Goal: Find specific page/section: Find specific page/section

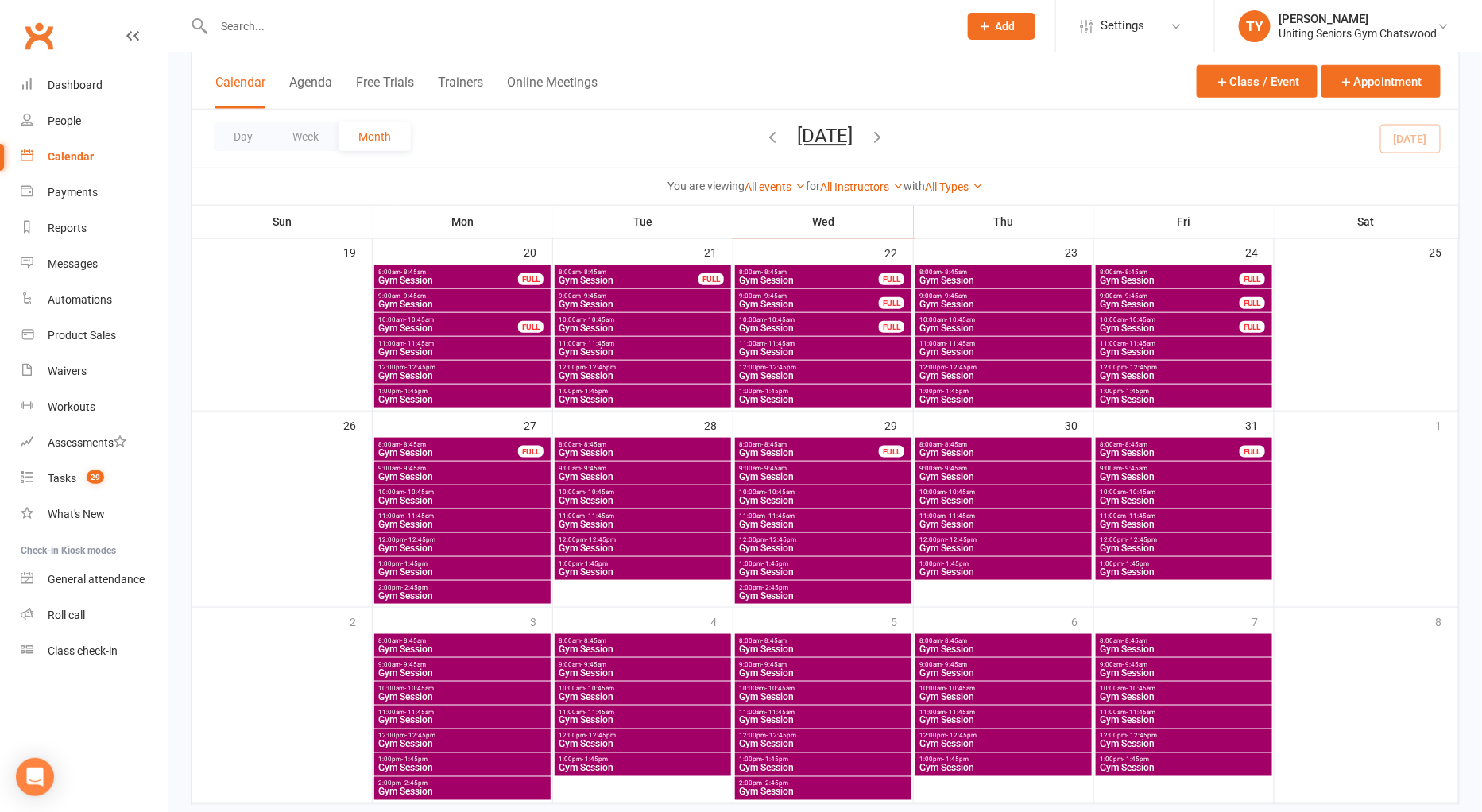
click at [465, 19] on input "text" at bounding box center [578, 26] width 738 height 22
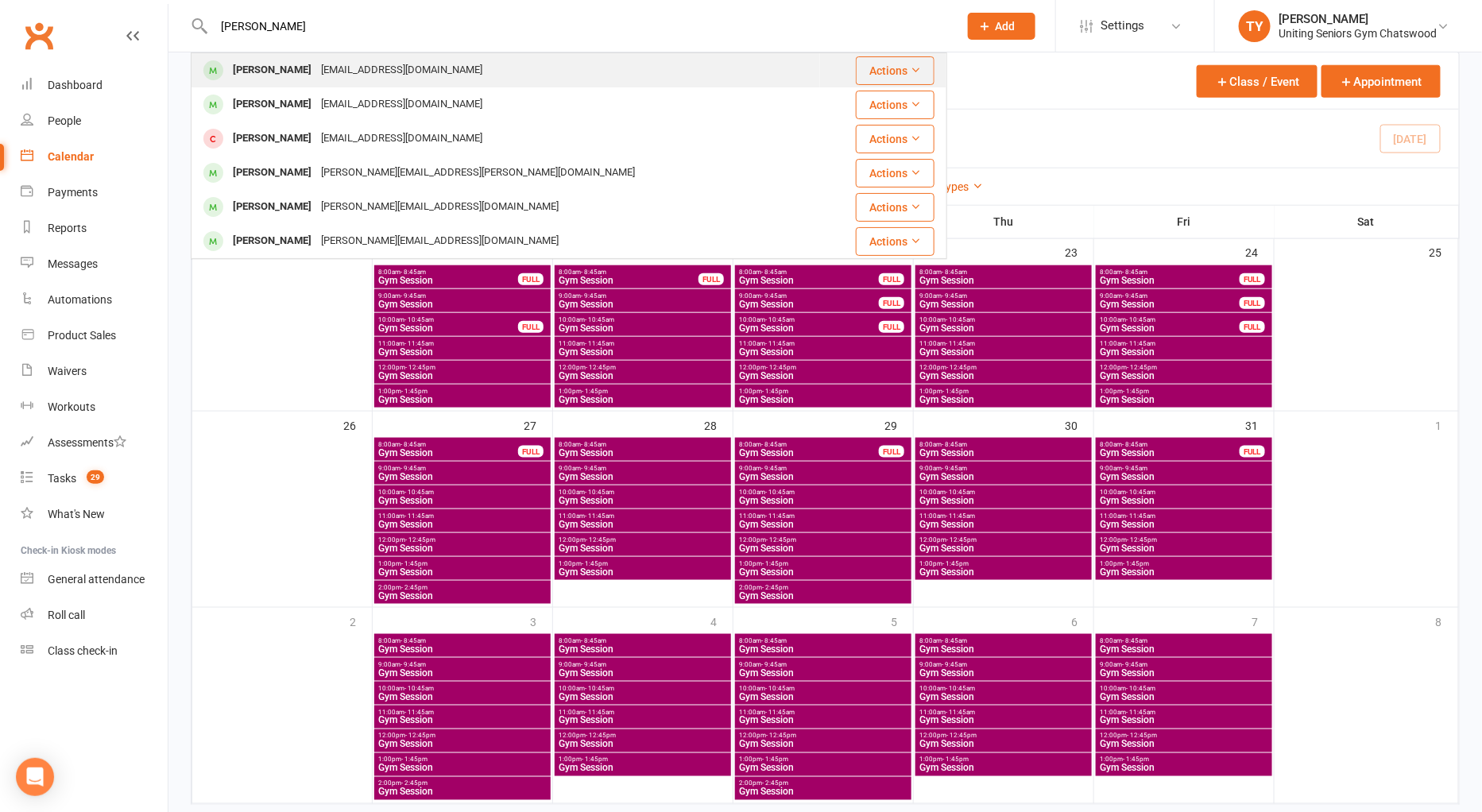
type input "[PERSON_NAME]"
click at [360, 82] on div "[PERSON_NAME] [EMAIL_ADDRESS][DOMAIN_NAME]" at bounding box center [505, 71] width 627 height 33
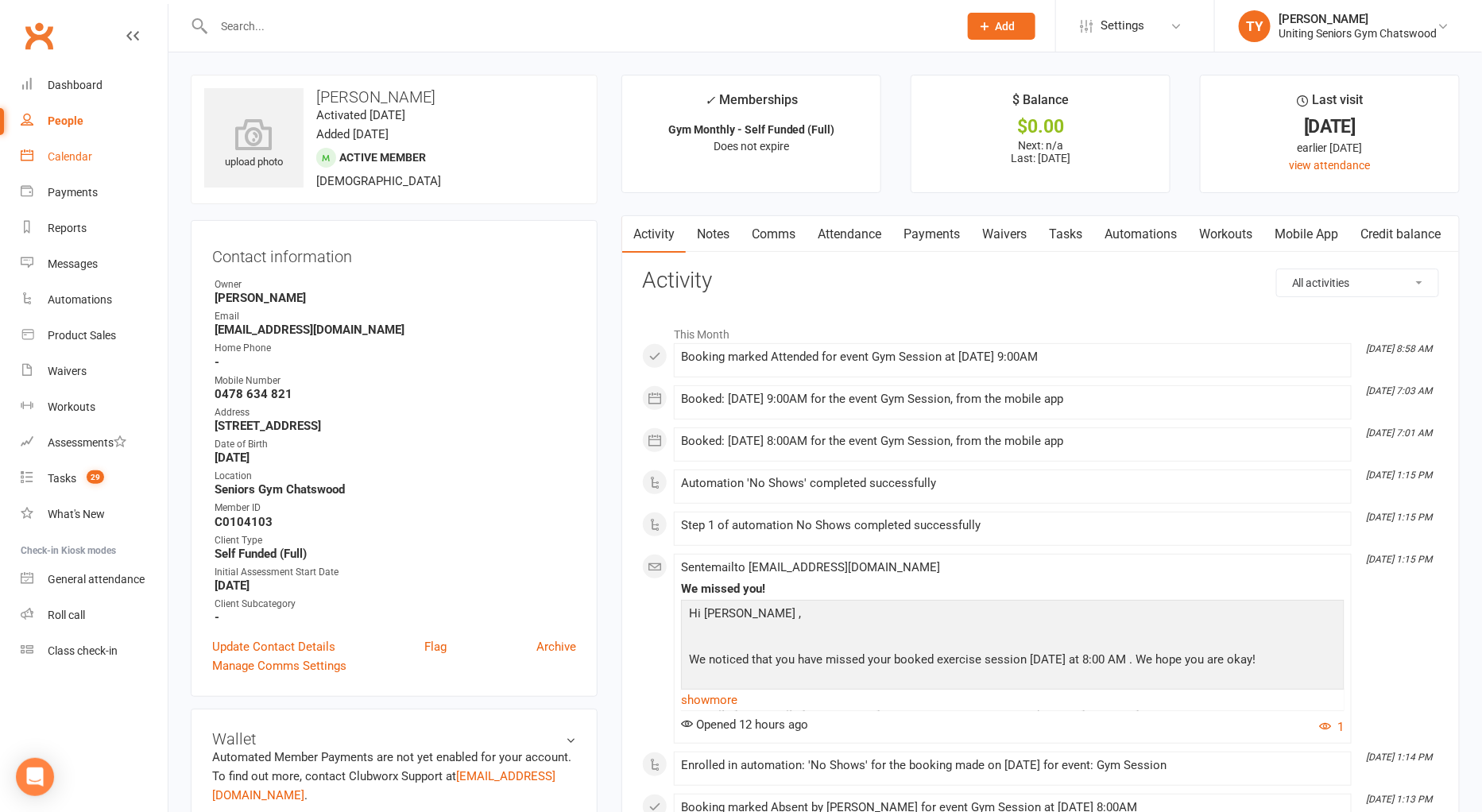
click at [68, 157] on div "Calendar" at bounding box center [70, 156] width 44 height 12
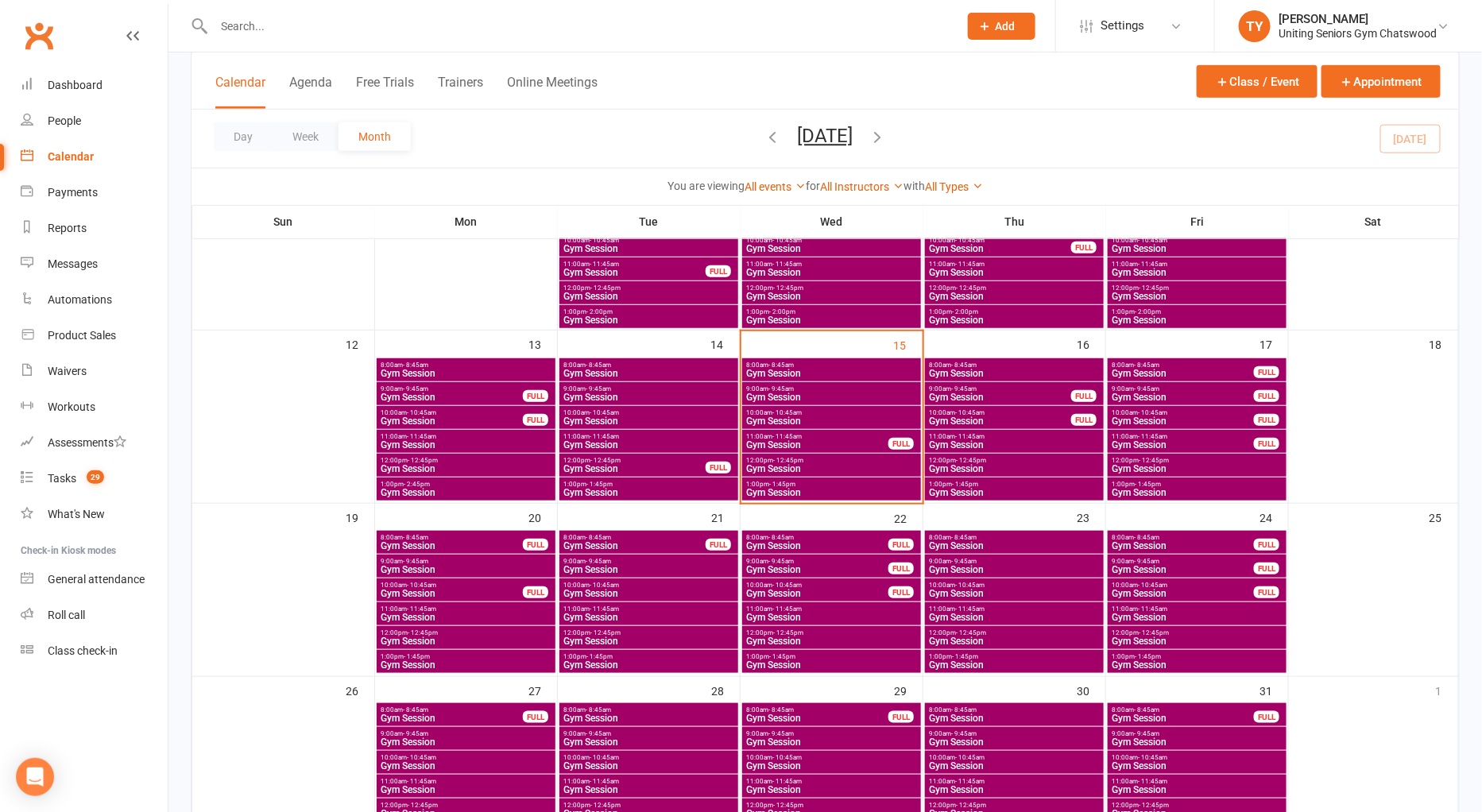
scroll to position [352, 0]
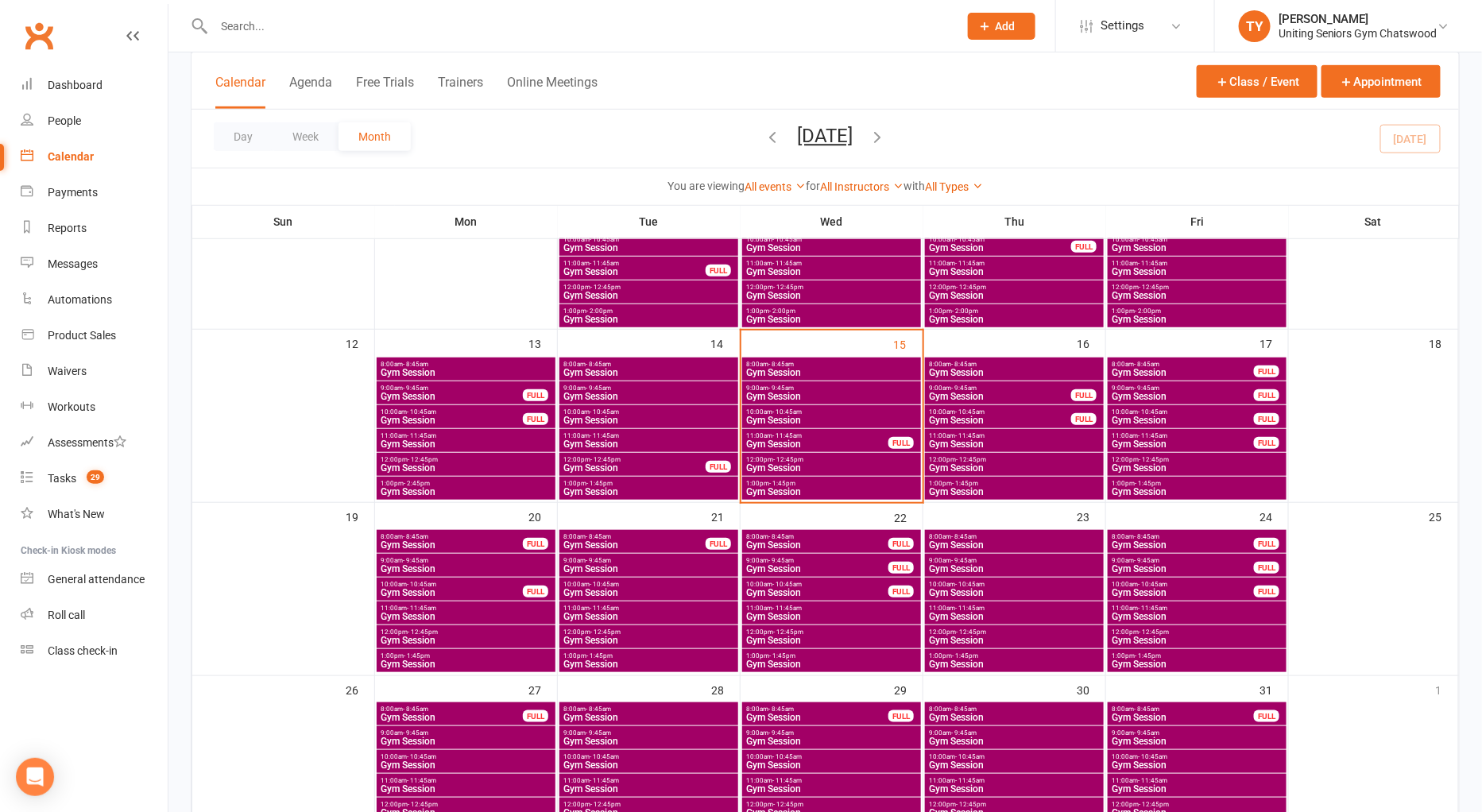
click at [827, 542] on span "Gym Session" at bounding box center [817, 545] width 144 height 10
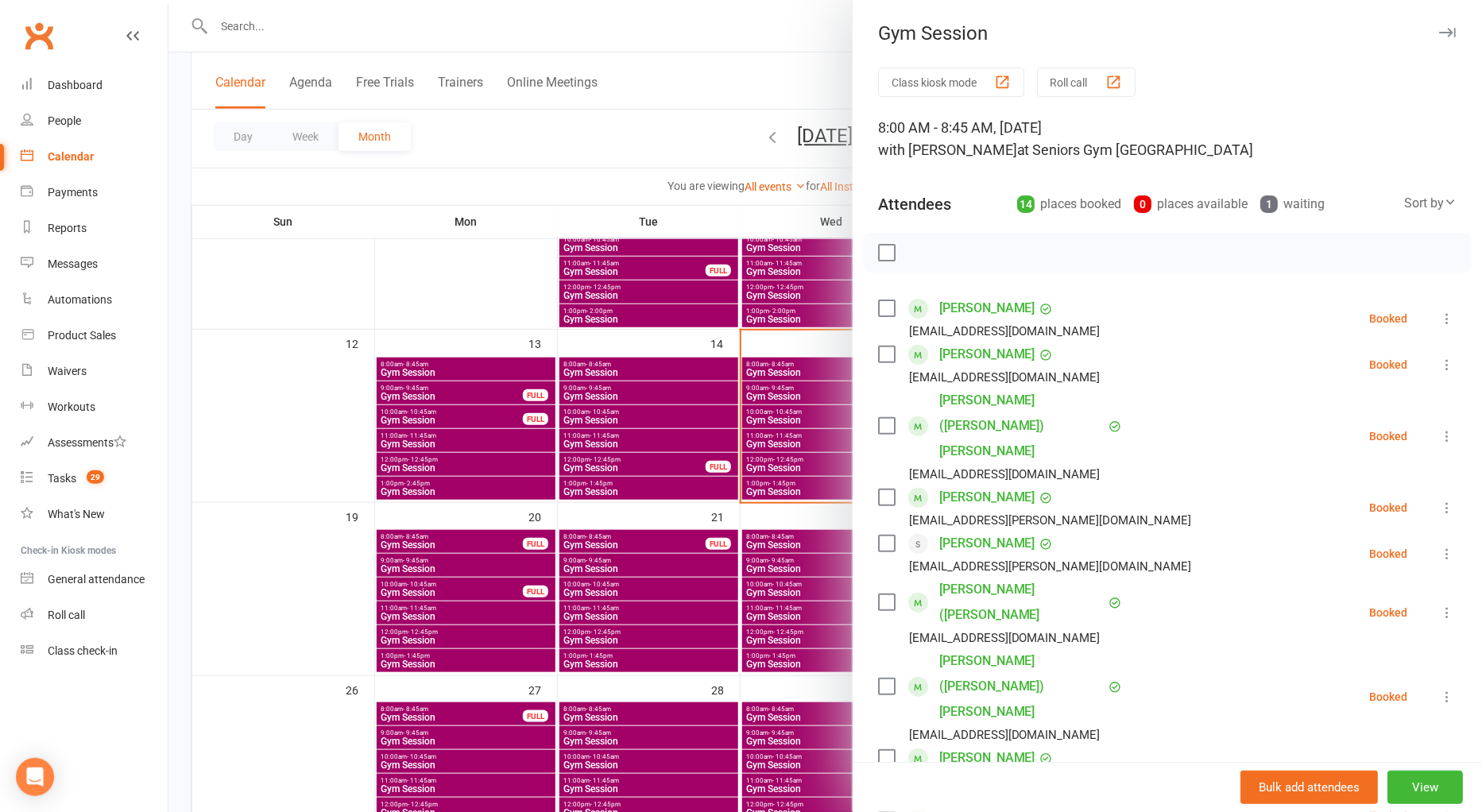
click at [682, 499] on div at bounding box center [825, 406] width 1313 height 812
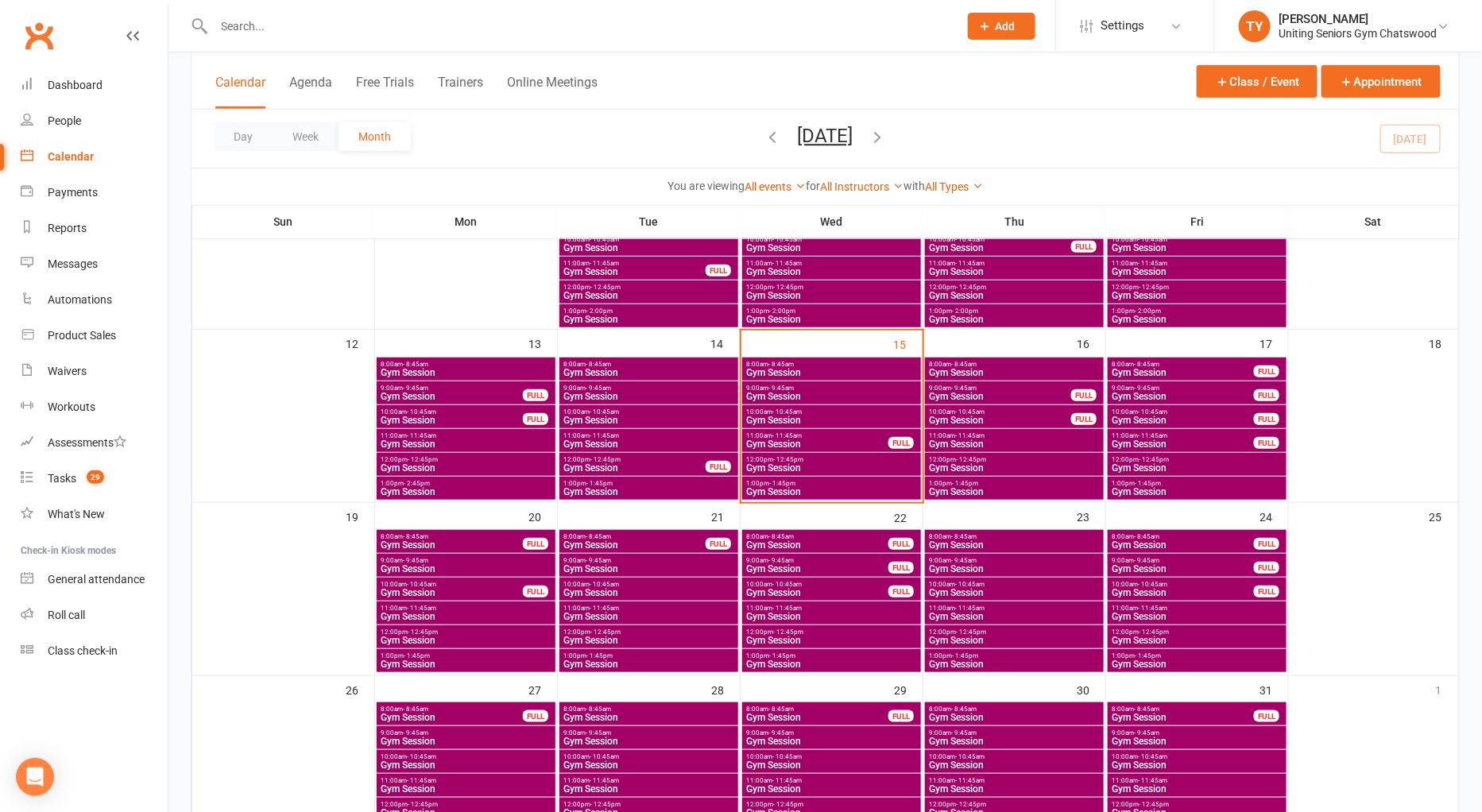
click at [872, 28] on input "text" at bounding box center [578, 26] width 738 height 22
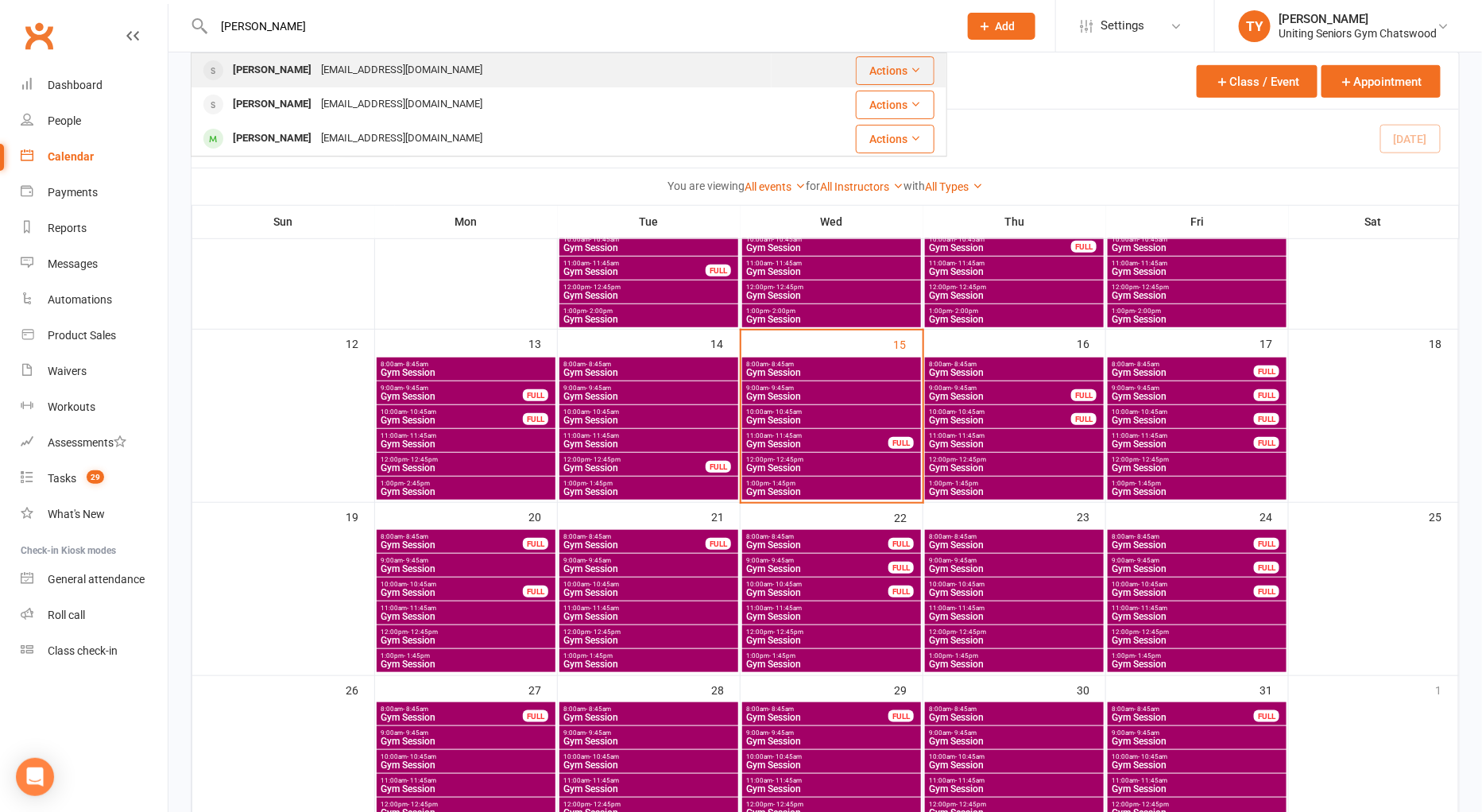
type input "[PERSON_NAME]"
click at [241, 70] on div "[PERSON_NAME]" at bounding box center [272, 70] width 88 height 23
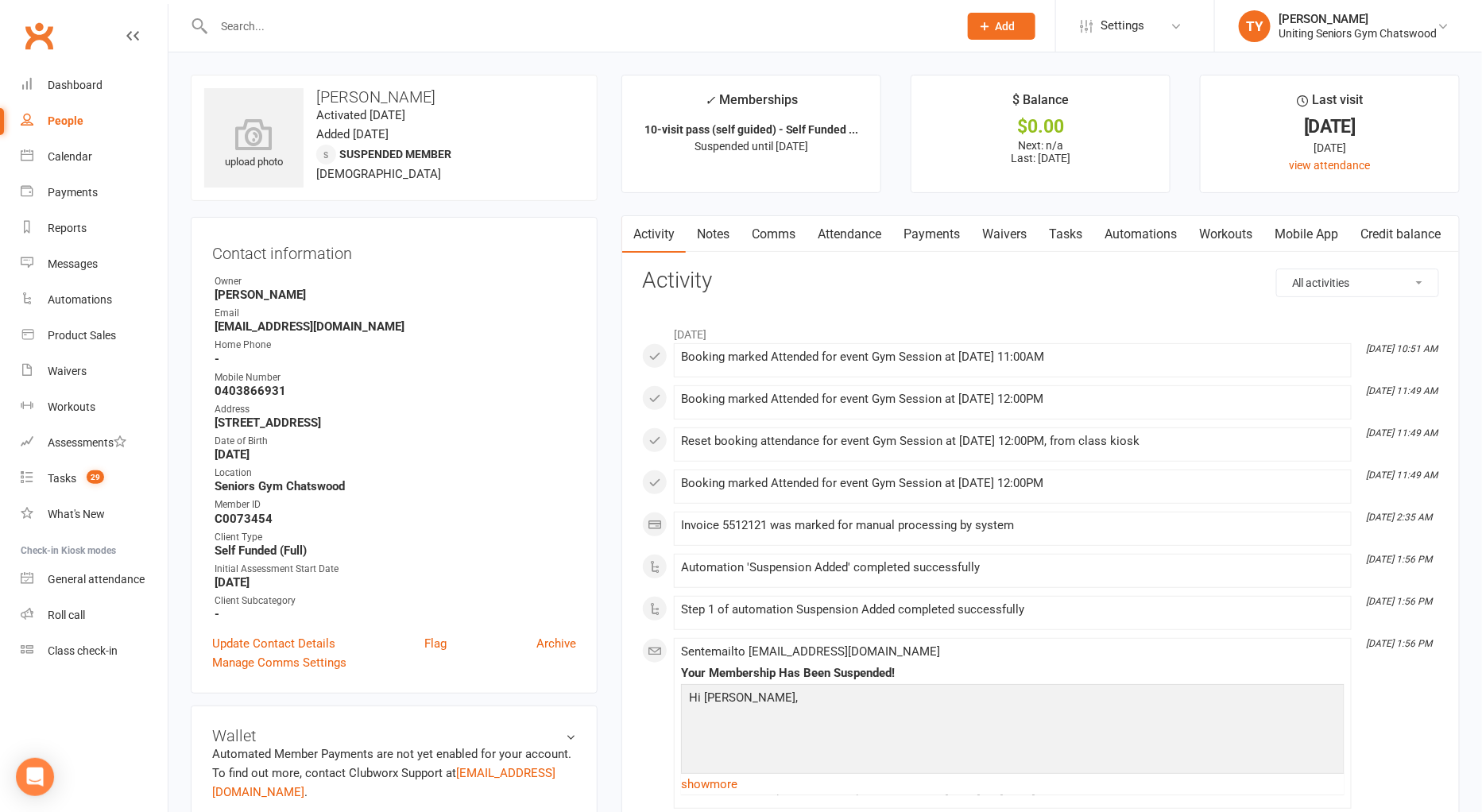
drag, startPoint x: 327, startPoint y: 572, endPoint x: 347, endPoint y: 655, distance: 85.4
click at [327, 572] on div "Initial Assessment Start Date" at bounding box center [395, 569] width 362 height 15
